Goal: Task Accomplishment & Management: Complete application form

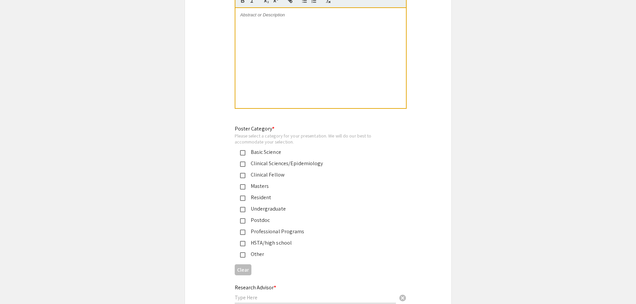
scroll to position [1438, 0]
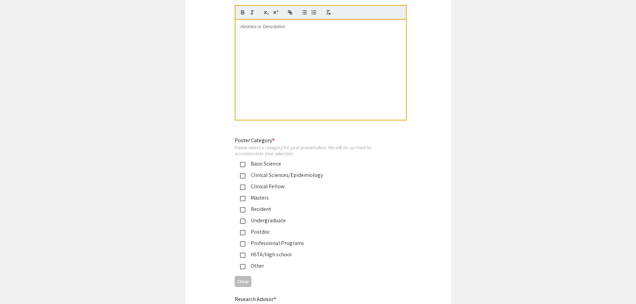
click at [243, 162] on mat-pseudo-checkbox at bounding box center [242, 164] width 5 height 5
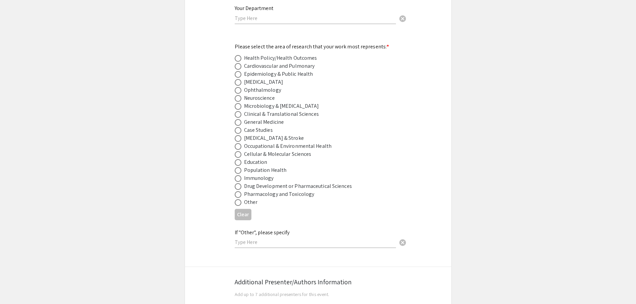
scroll to position [870, 0]
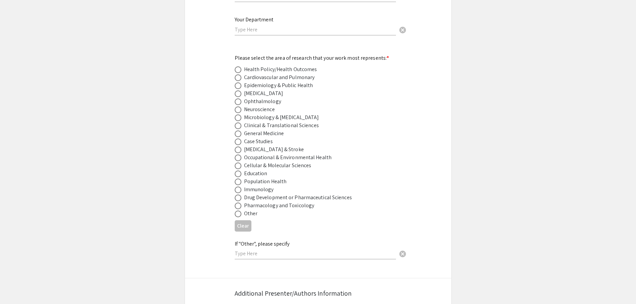
click at [238, 96] on mat-radio-group "Health Policy/Health Outcomes Cardiovascular and Pulmonary Epidemiology & Publi…" at bounding box center [313, 141] width 156 height 152
click at [238, 98] on span at bounding box center [238, 101] width 7 height 7
click at [238, 98] on input "radio" at bounding box center [238, 101] width 7 height 7
radio input "true"
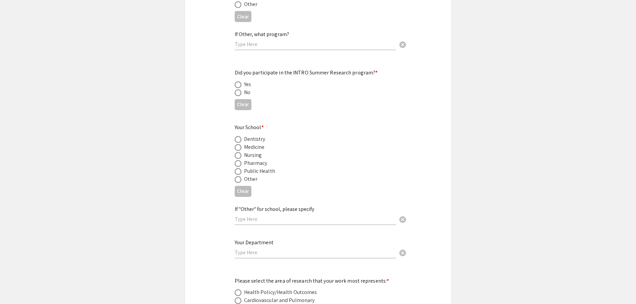
scroll to position [637, 0]
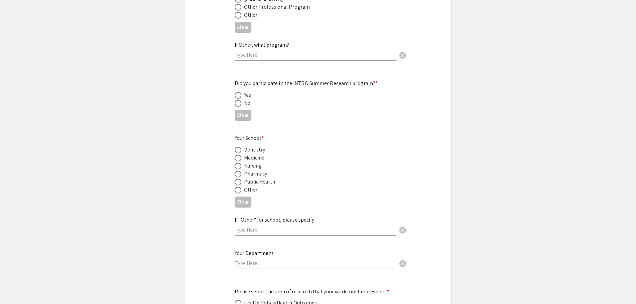
click at [236, 154] on mat-radio-button at bounding box center [239, 158] width 9 height 8
click at [236, 155] on span at bounding box center [238, 158] width 7 height 7
click at [236, 155] on input "radio" at bounding box center [238, 158] width 7 height 7
radio input "true"
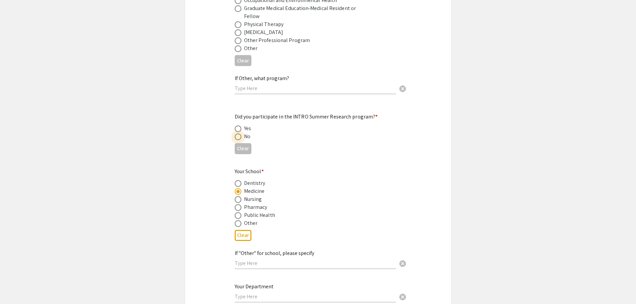
click at [238, 134] on span at bounding box center [238, 137] width 7 height 7
click at [238, 134] on input "radio" at bounding box center [238, 137] width 7 height 7
radio input "true"
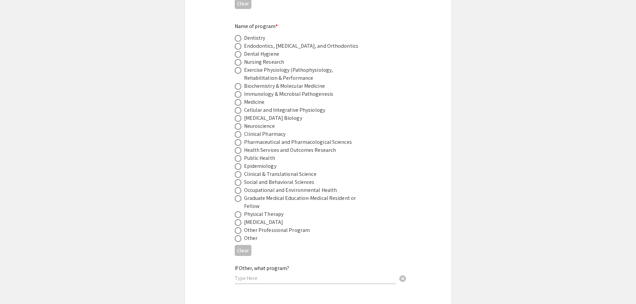
scroll to position [403, 0]
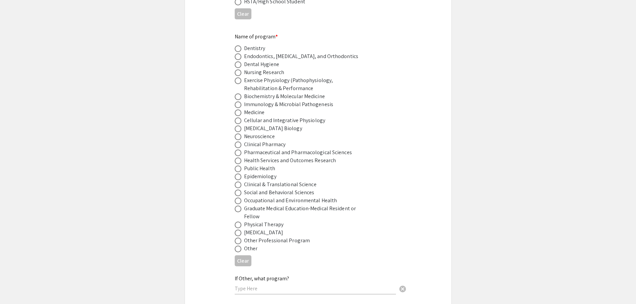
click at [235, 93] on span at bounding box center [238, 96] width 7 height 7
click at [235, 93] on input "radio" at bounding box center [238, 96] width 7 height 7
radio input "true"
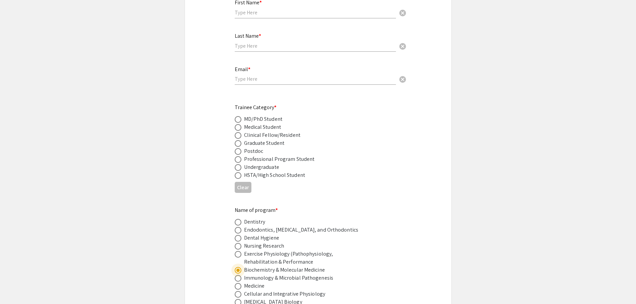
scroll to position [203, 0]
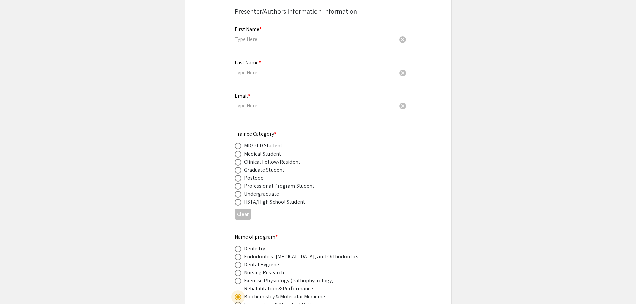
click at [238, 167] on span at bounding box center [238, 170] width 7 height 7
click at [238, 167] on input "radio" at bounding box center [238, 170] width 7 height 7
radio input "true"
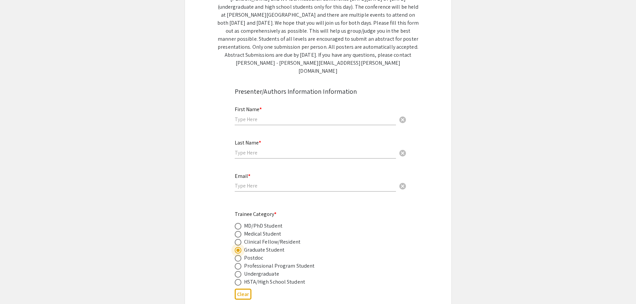
scroll to position [102, 0]
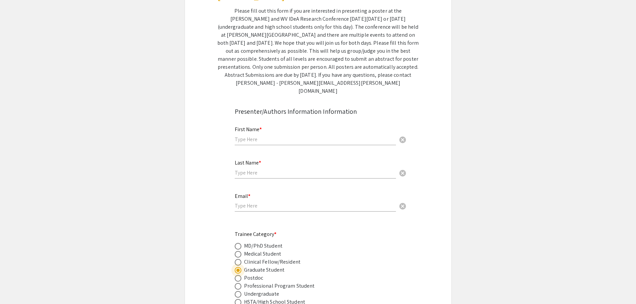
click at [292, 136] on input "text" at bounding box center [315, 139] width 161 height 7
type input "[PERSON_NAME]"
type input "l"
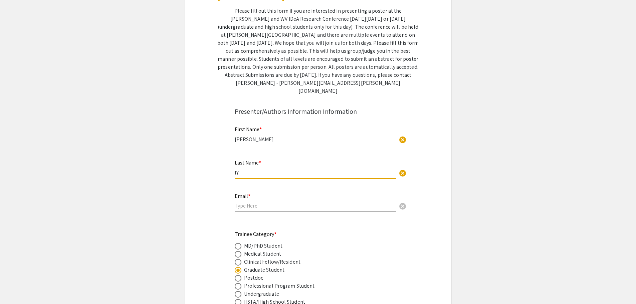
type input "l"
type input "[PERSON_NAME]"
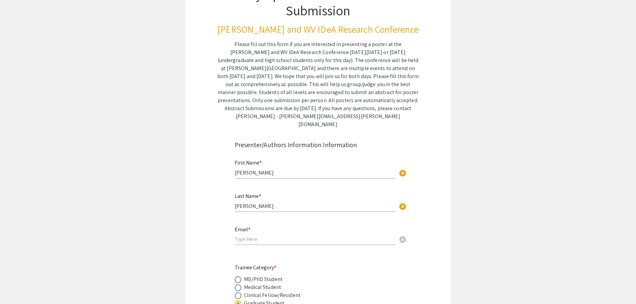
click at [240, 236] on input "email" at bounding box center [315, 239] width 161 height 7
type input "[EMAIL_ADDRESS][DOMAIN_NAME]"
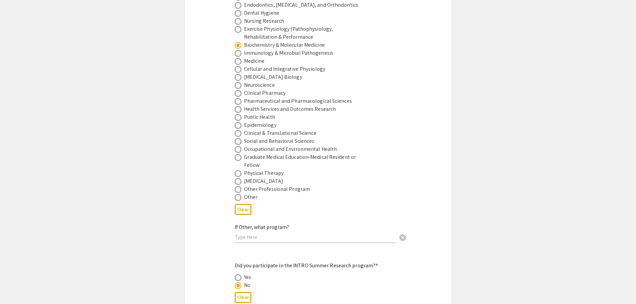
scroll to position [570, 0]
